Goal: Task Accomplishment & Management: Use online tool/utility

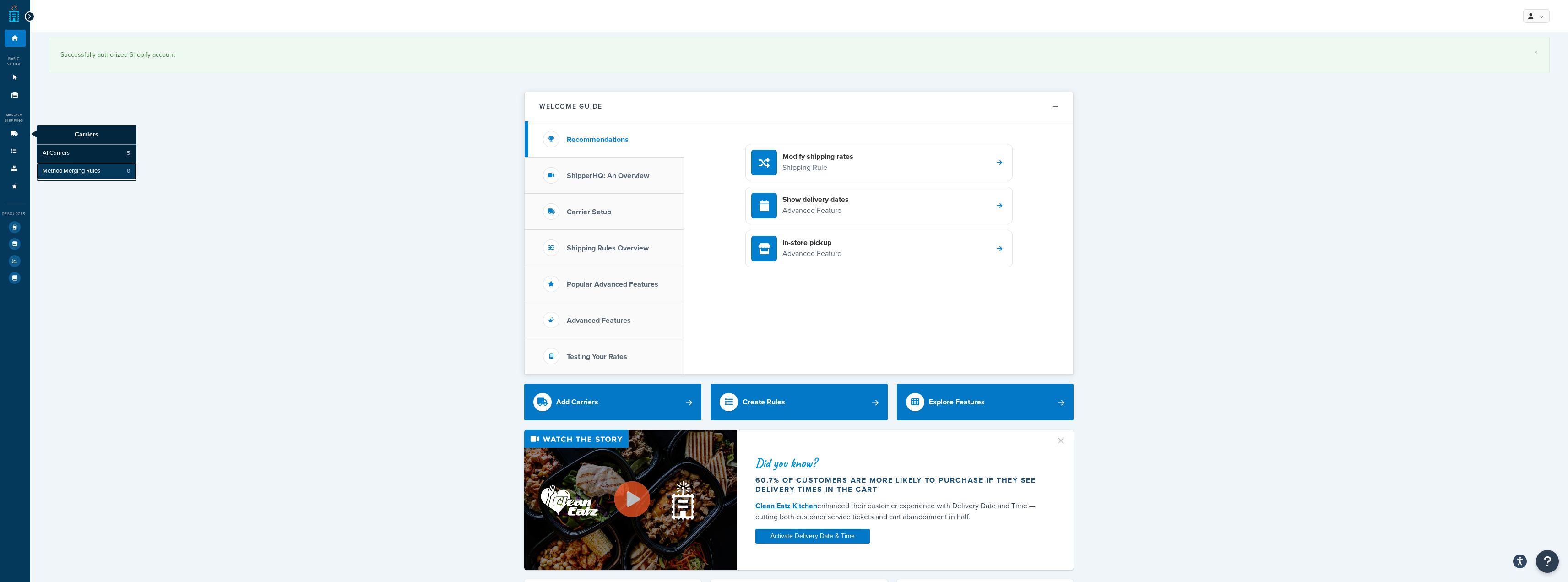
click at [103, 165] on link "Method Merging Rules 0" at bounding box center [86, 171] width 99 height 18
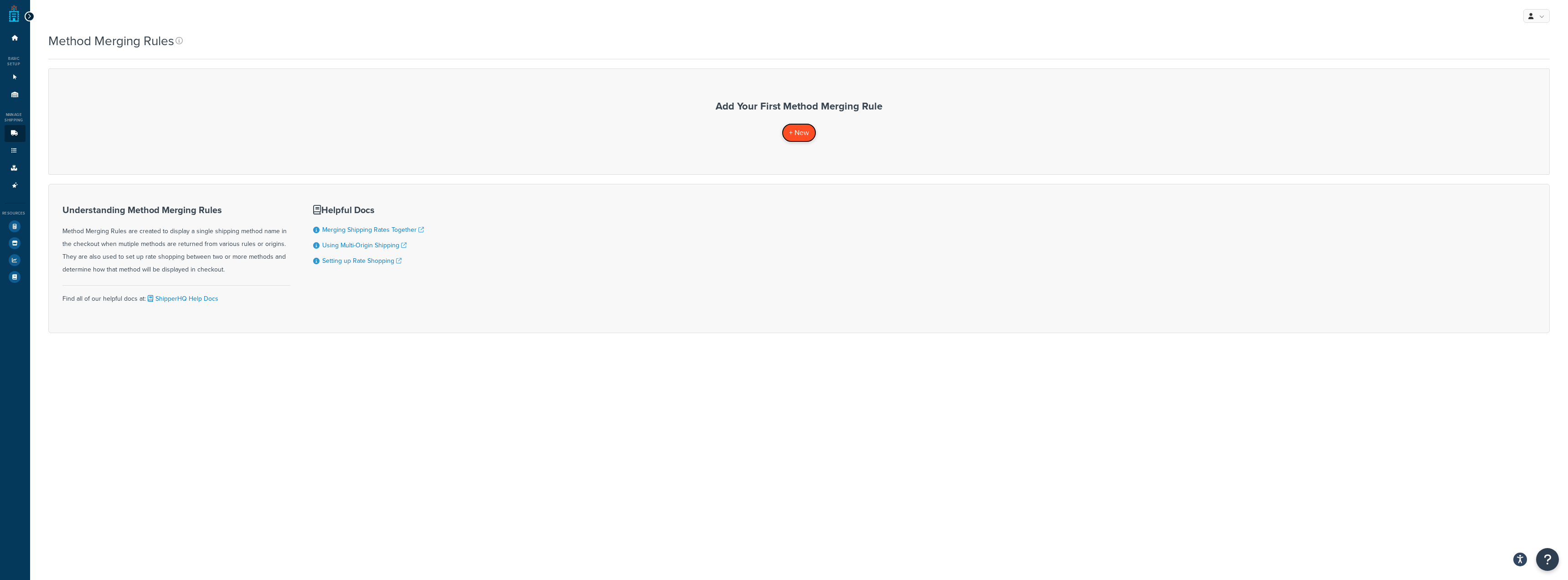
click at [801, 137] on span "+ New" at bounding box center [800, 133] width 20 height 10
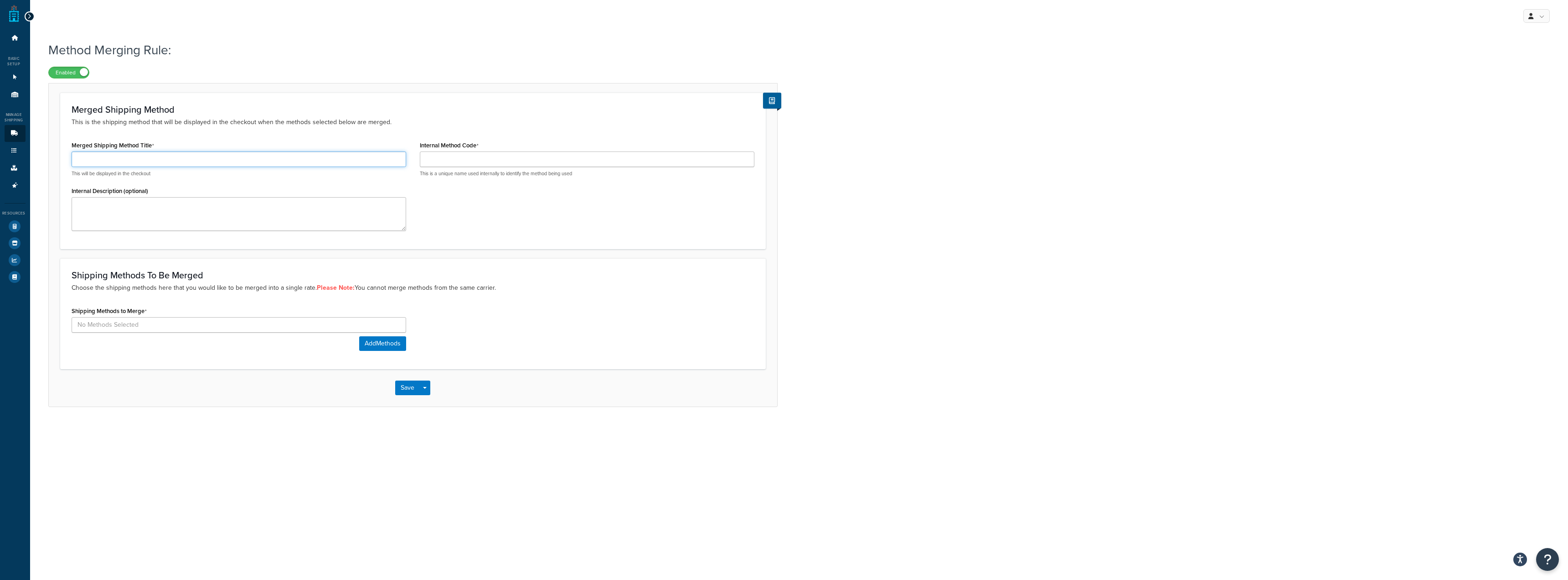
click at [318, 159] on input "Merged Shipping Method Title" at bounding box center [238, 159] width 335 height 15
click at [265, 179] on div "Merged Shipping Method Title This will be displayed in the checkout Internal De…" at bounding box center [238, 187] width 348 height 98
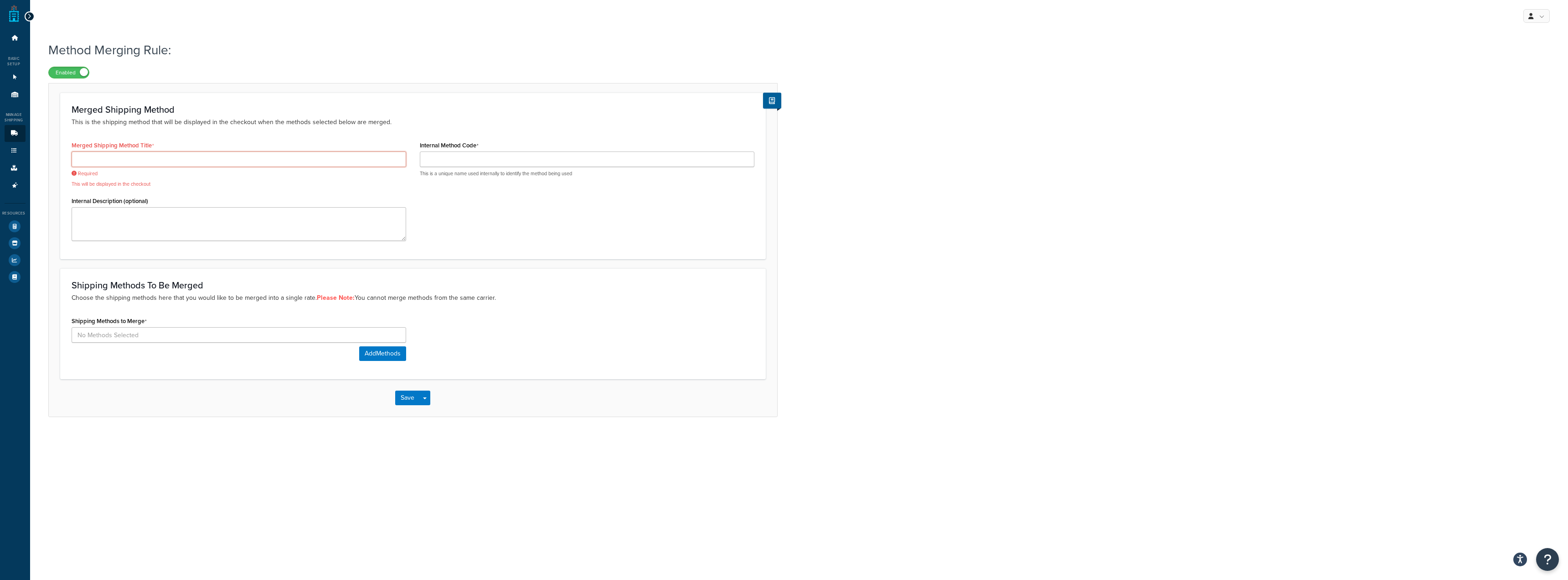
click at [297, 158] on input "Merged Shipping Method Title" at bounding box center [238, 159] width 335 height 15
click at [350, 172] on span "Required" at bounding box center [238, 174] width 335 height 7
click at [506, 159] on input "Internal Method Code" at bounding box center [586, 159] width 335 height 15
click at [306, 227] on textarea "Internal Description (optional)" at bounding box center [238, 224] width 335 height 34
